Goal: Task Accomplishment & Management: Use online tool/utility

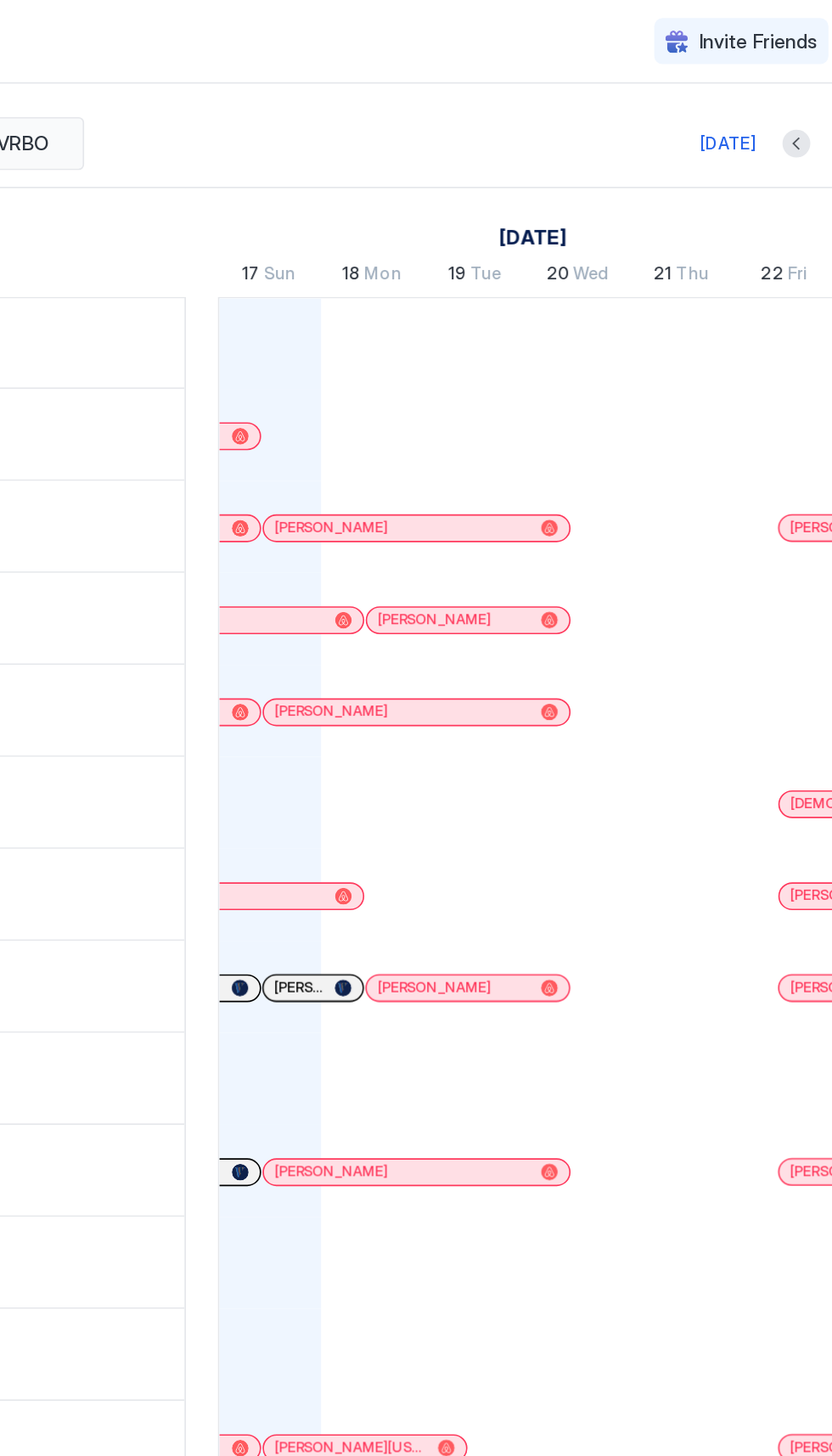
scroll to position [0, 929]
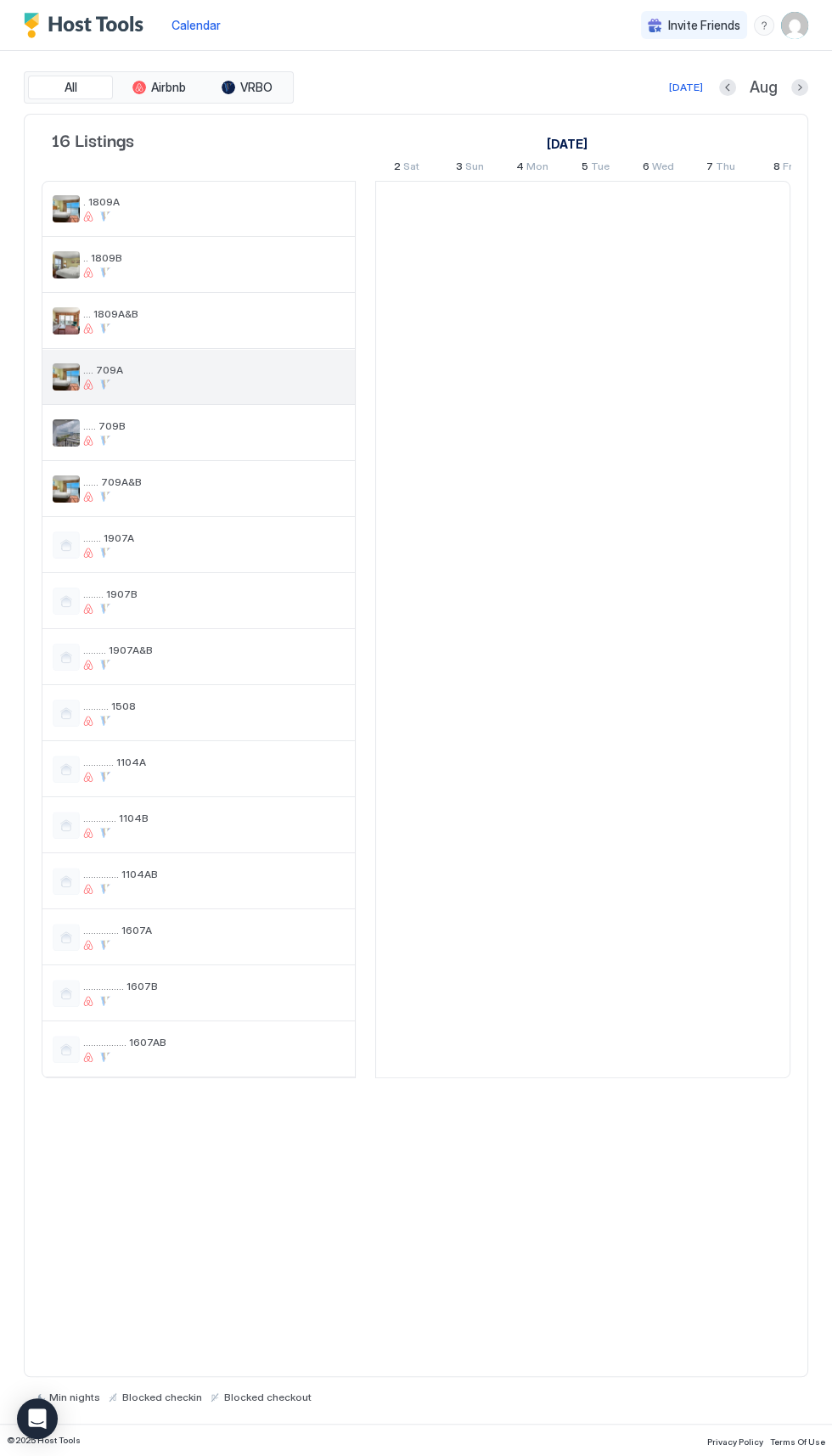
click at [258, 368] on span ".... 709A" at bounding box center [214, 370] width 261 height 12
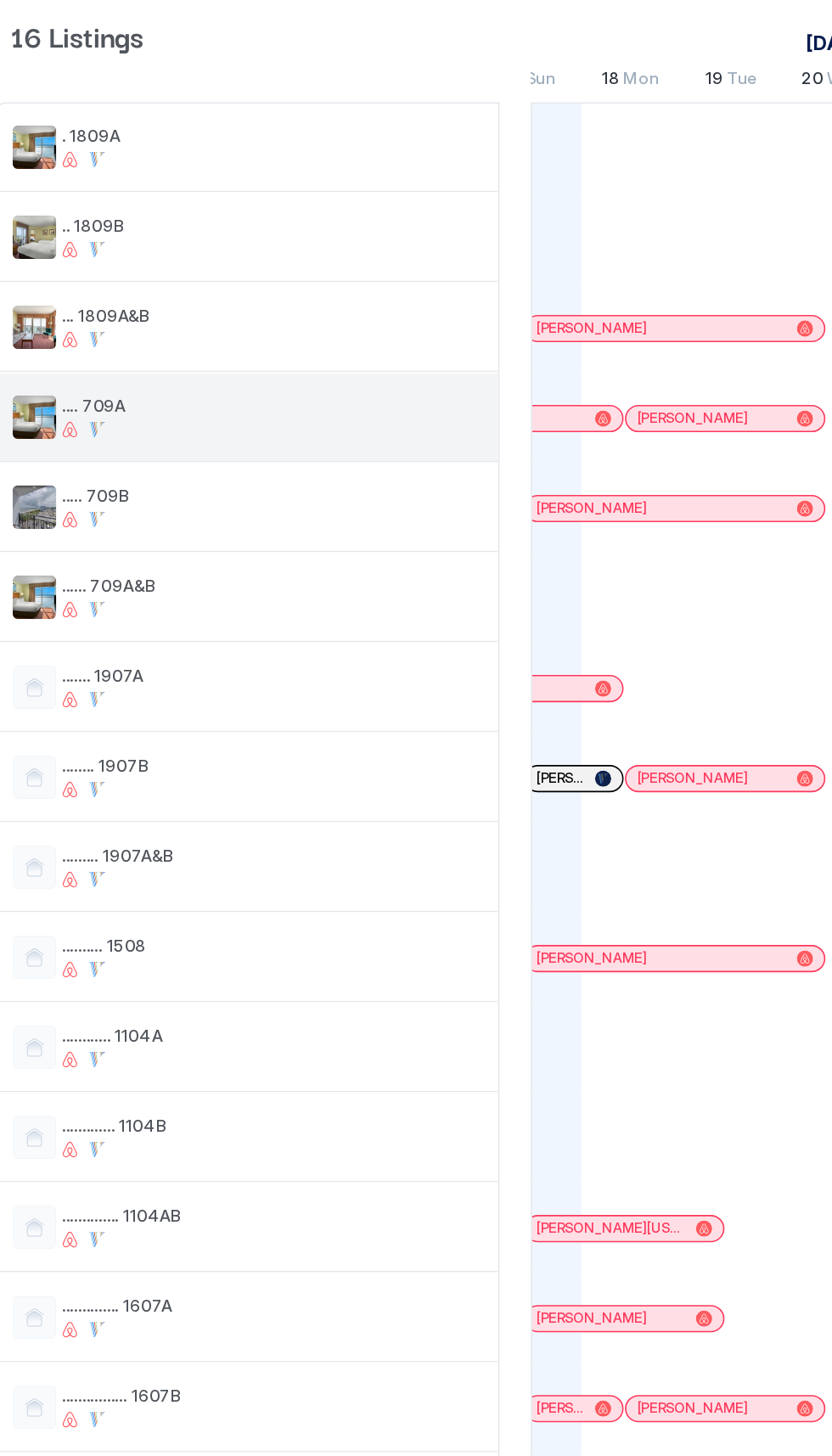
scroll to position [0, 975]
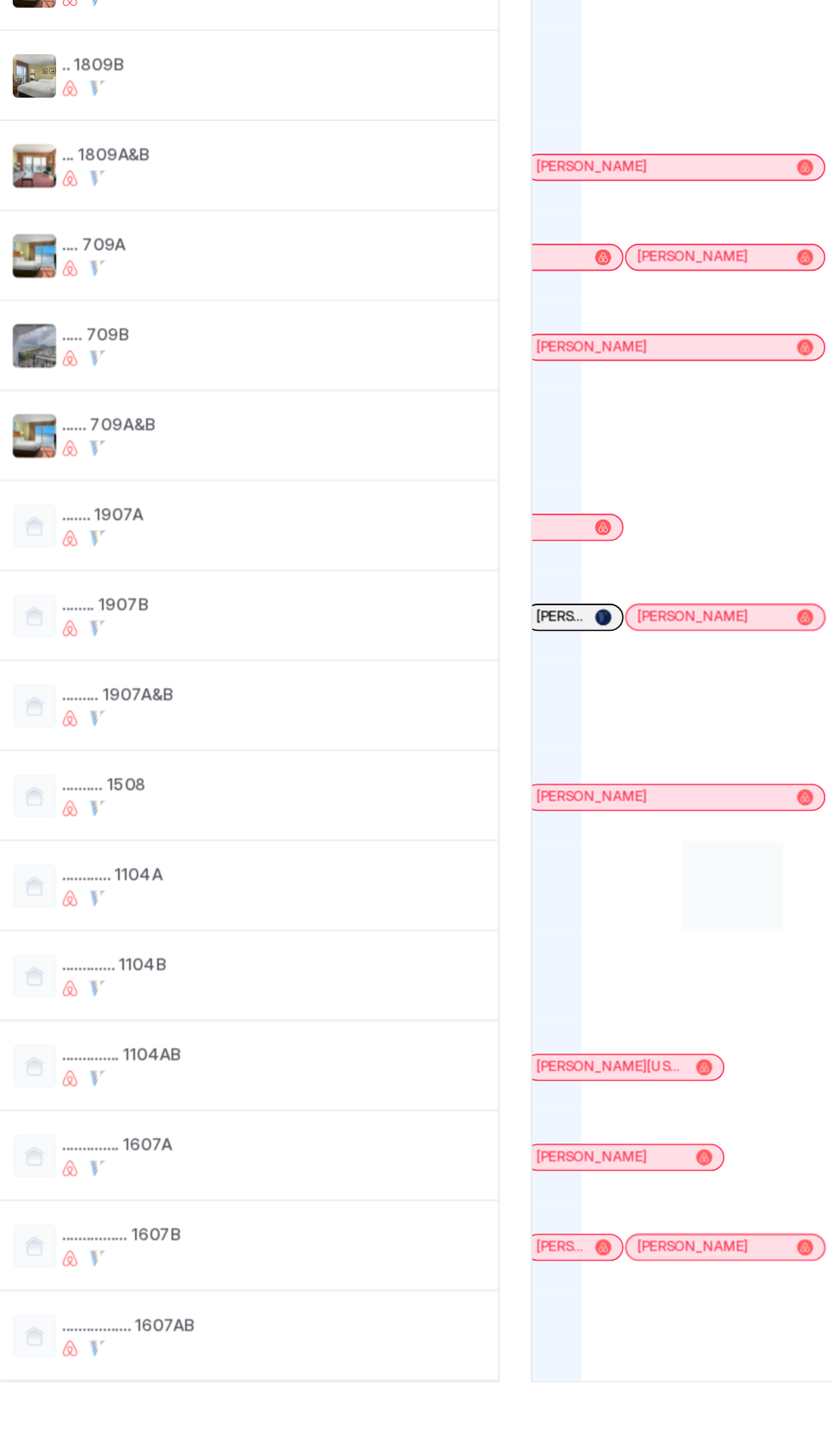
click at [506, 774] on div at bounding box center [500, 769] width 63 height 56
